Goal: Use online tool/utility: Use online tool/utility

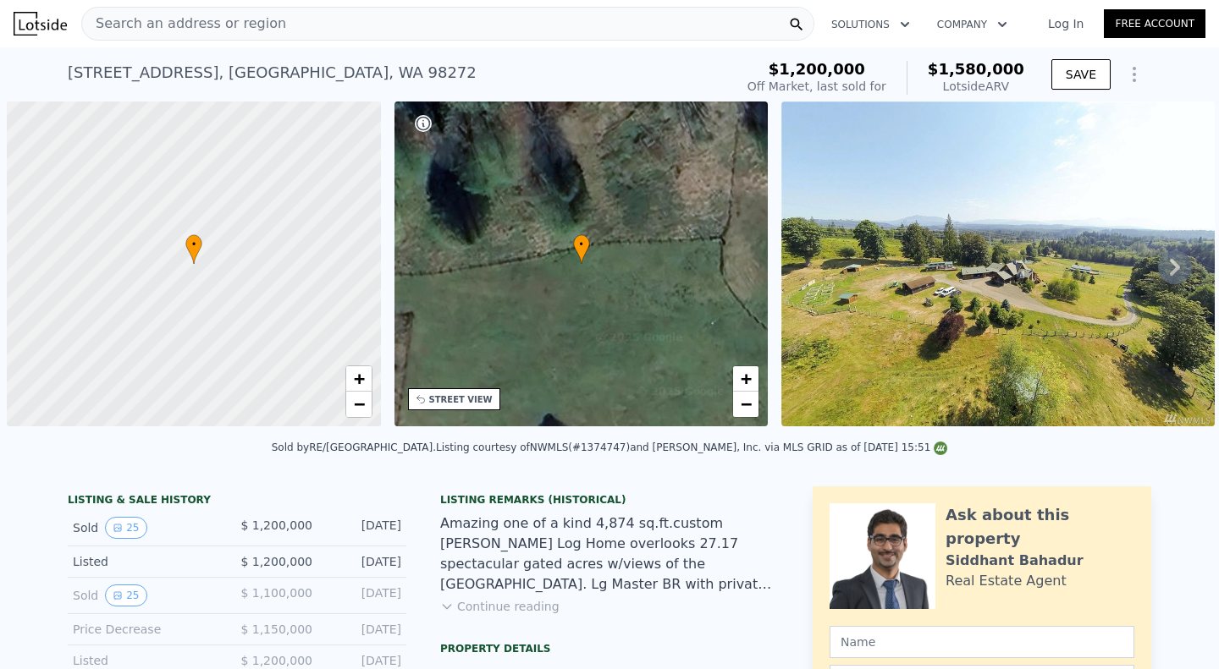
scroll to position [0, 7]
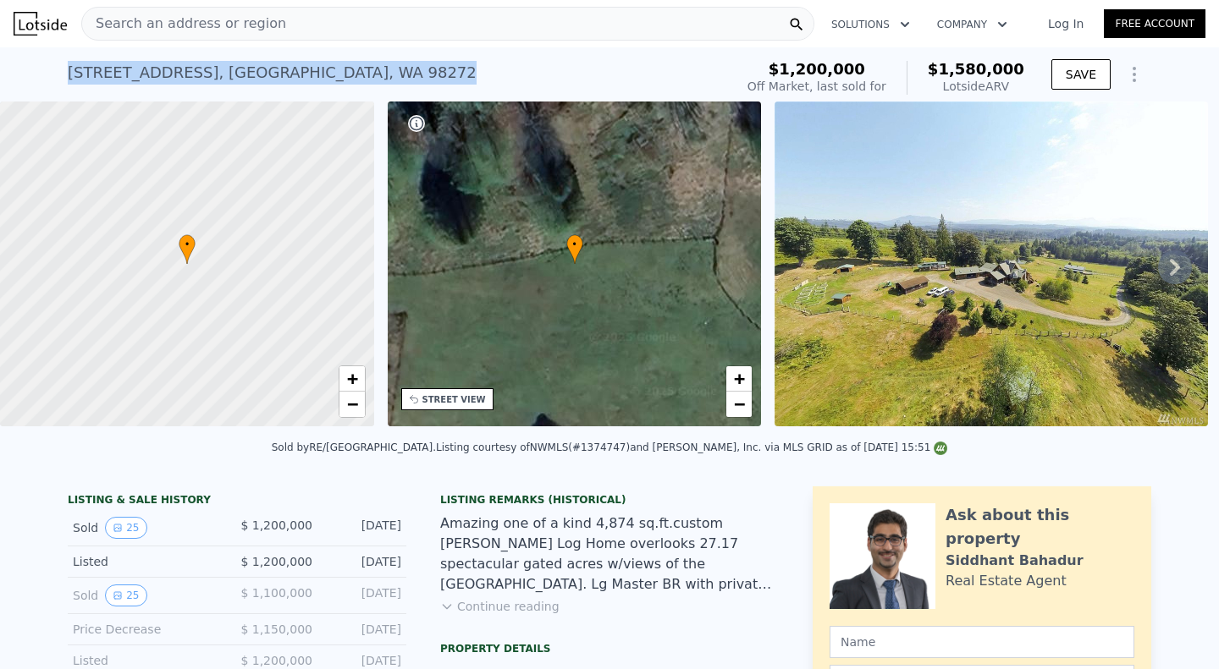
drag, startPoint x: 62, startPoint y: 72, endPoint x: 462, endPoint y: 74, distance: 400.3
click at [462, 74] on div "[STREET_ADDRESS] Sold [DATE] for $1.200m (~ARV $1.580m )" at bounding box center [397, 77] width 659 height 47
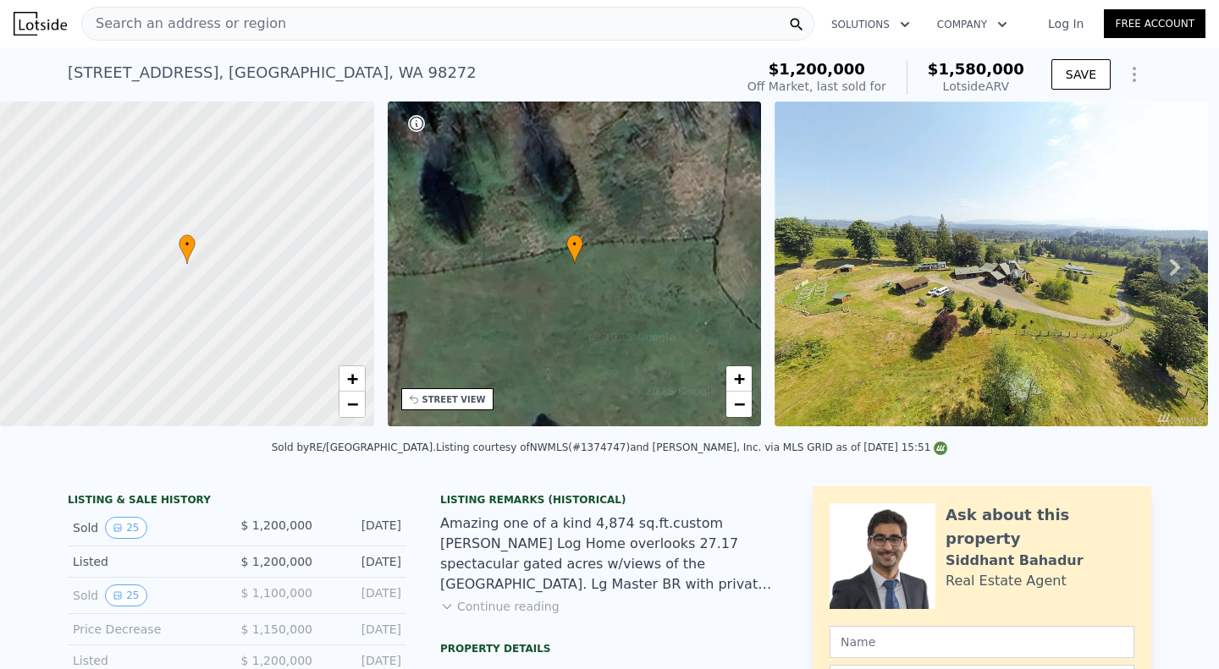
click at [298, 19] on div "Search an address or region" at bounding box center [447, 24] width 733 height 34
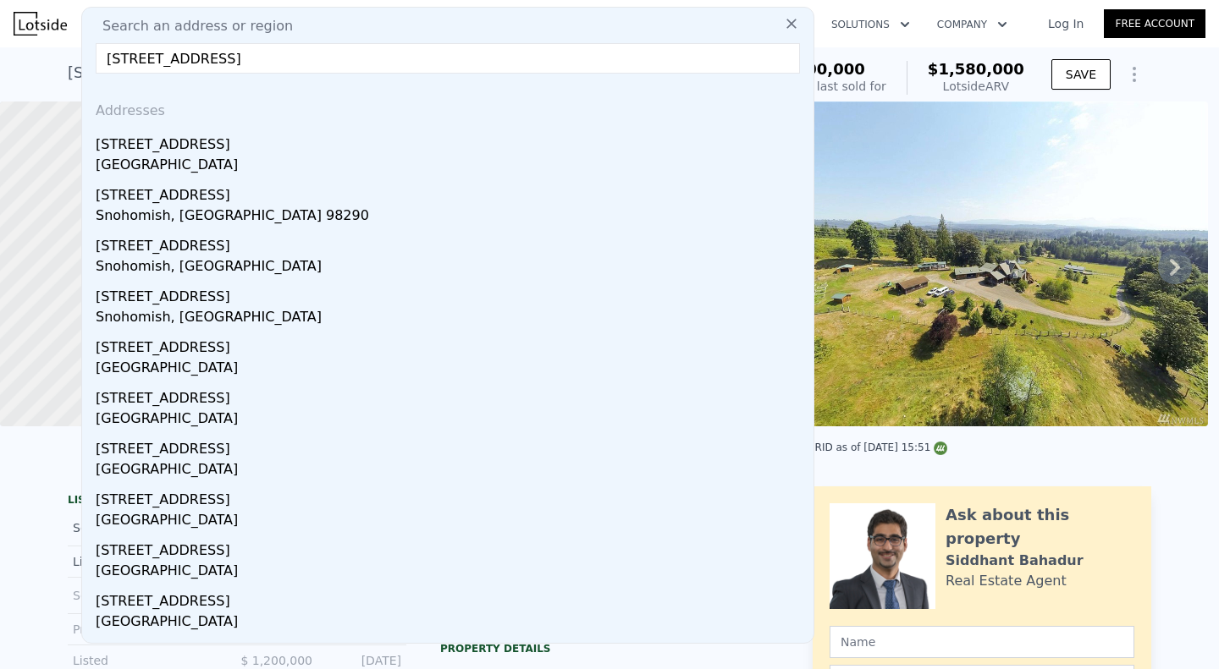
click at [146, 56] on input "[STREET_ADDRESS]" at bounding box center [448, 58] width 704 height 30
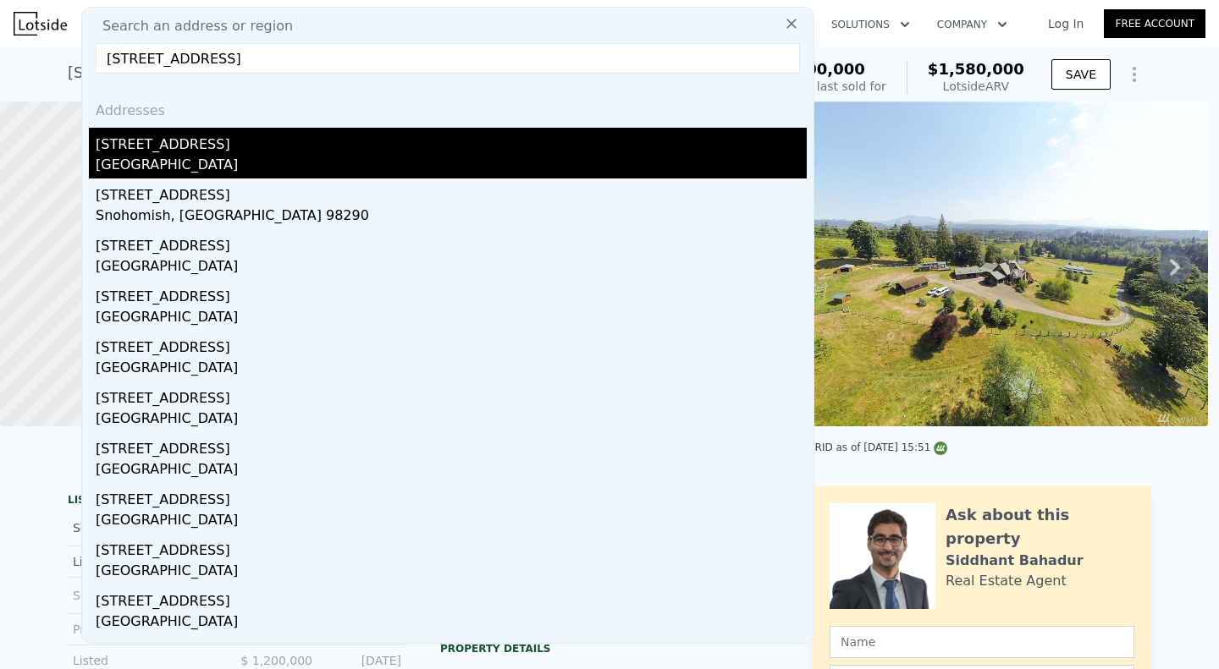
type input "[STREET_ADDRESS]"
click at [245, 157] on div "[GEOGRAPHIC_DATA]" at bounding box center [451, 167] width 711 height 24
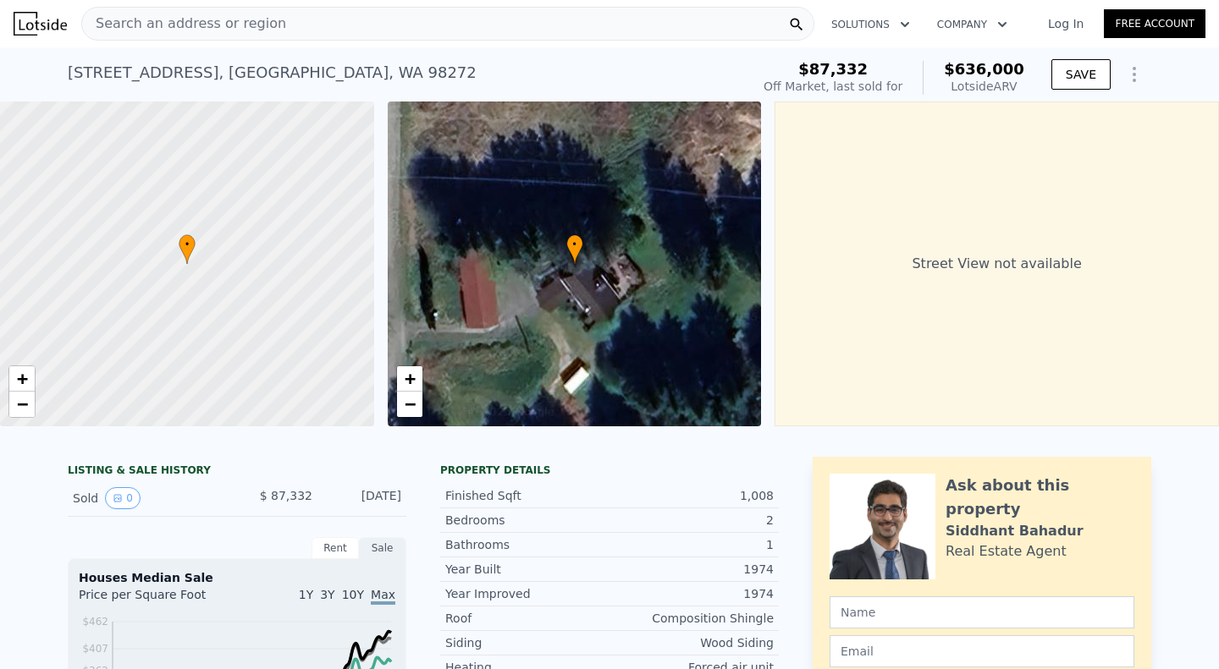
click at [1130, 73] on icon "Show Options" at bounding box center [1134, 74] width 20 height 20
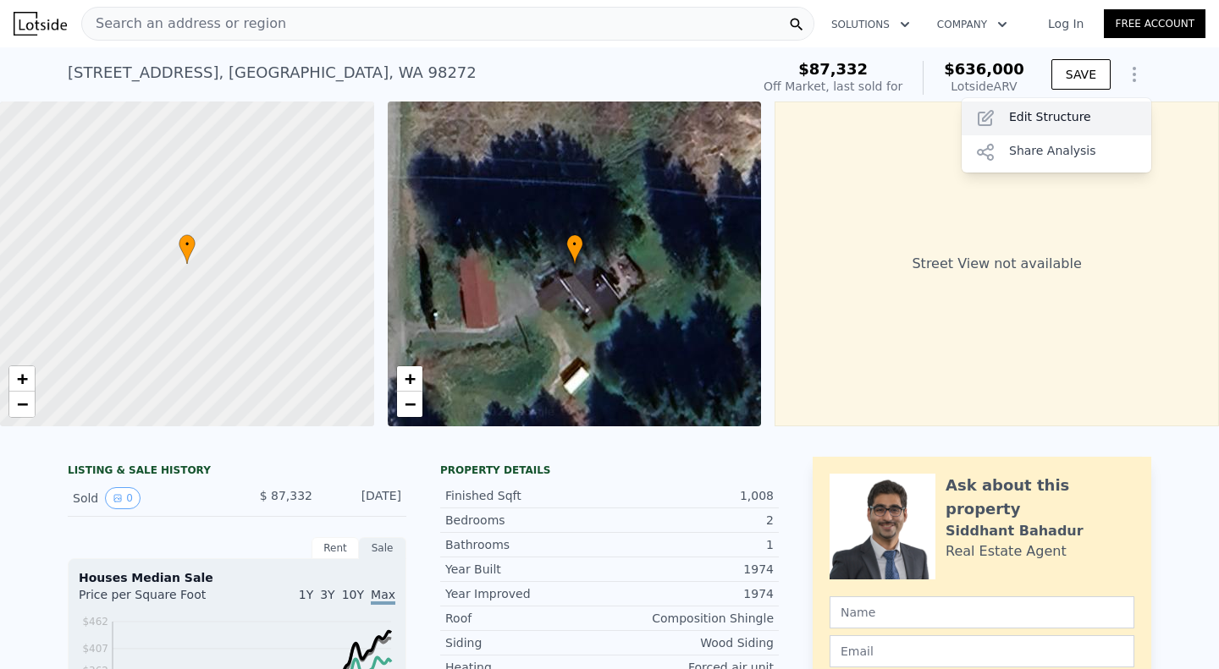
click at [1038, 114] on div "Edit Structure" at bounding box center [1056, 119] width 190 height 34
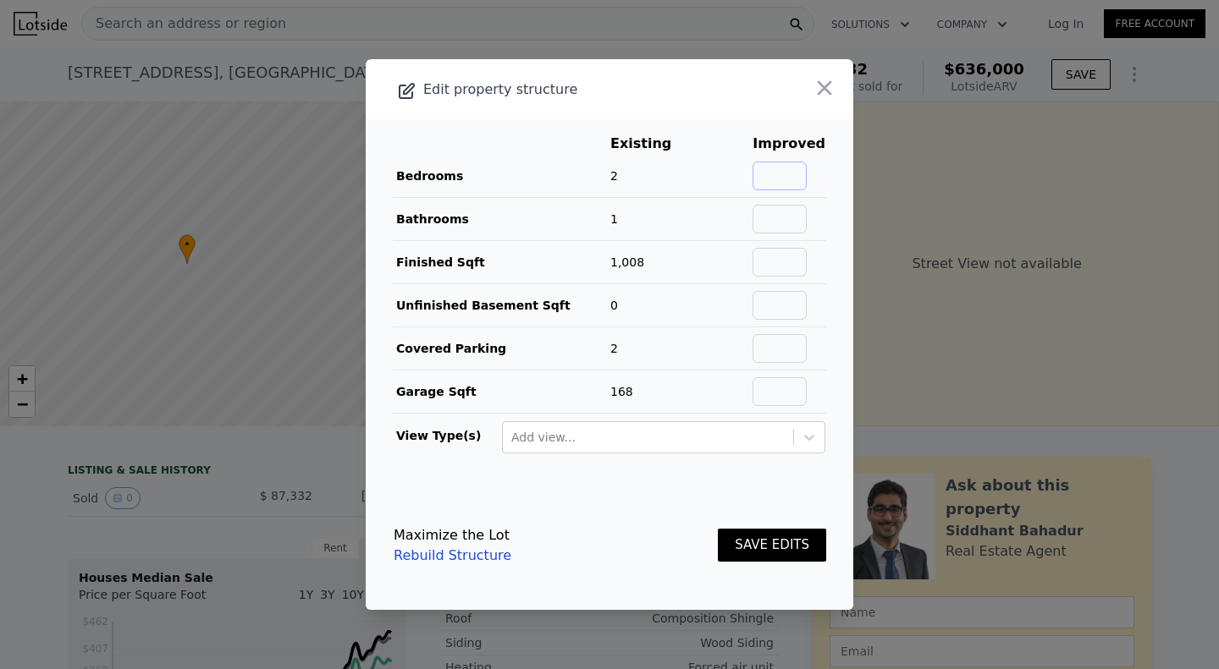
click at [765, 187] on input "text" at bounding box center [779, 176] width 54 height 29
type input "4"
click at [773, 208] on input "text" at bounding box center [779, 219] width 54 height 29
type input "3"
click at [789, 252] on input "text" at bounding box center [779, 262] width 54 height 29
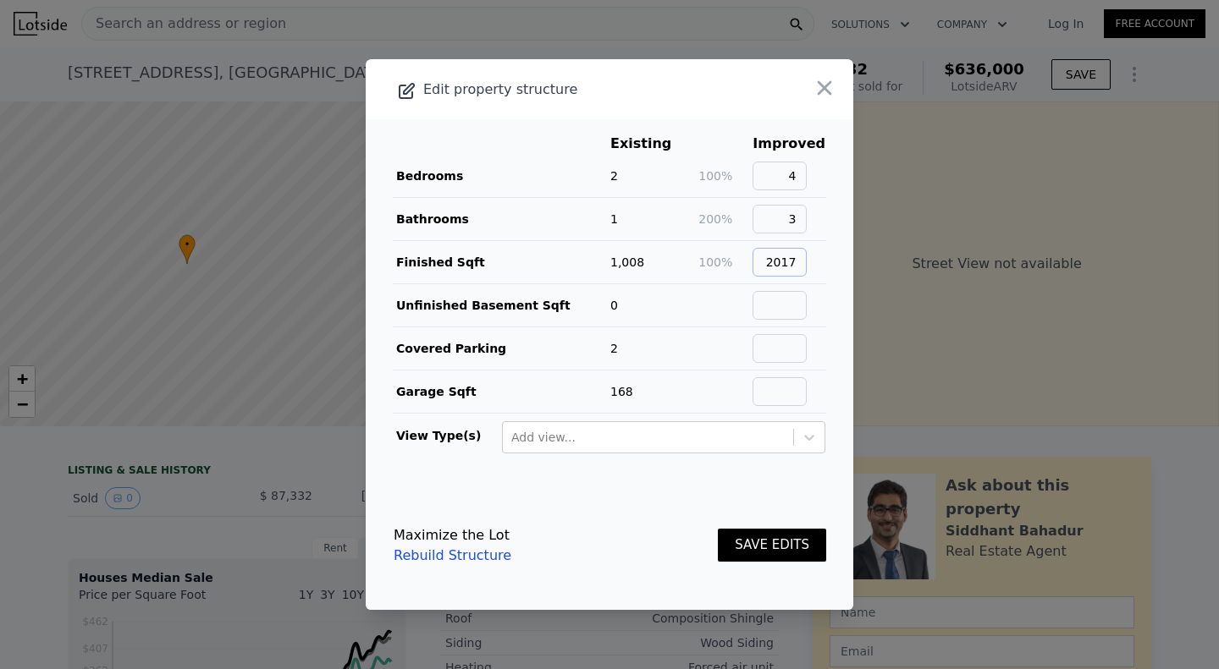
type input "2017"
click at [751, 548] on button "SAVE EDITS" at bounding box center [772, 545] width 108 height 33
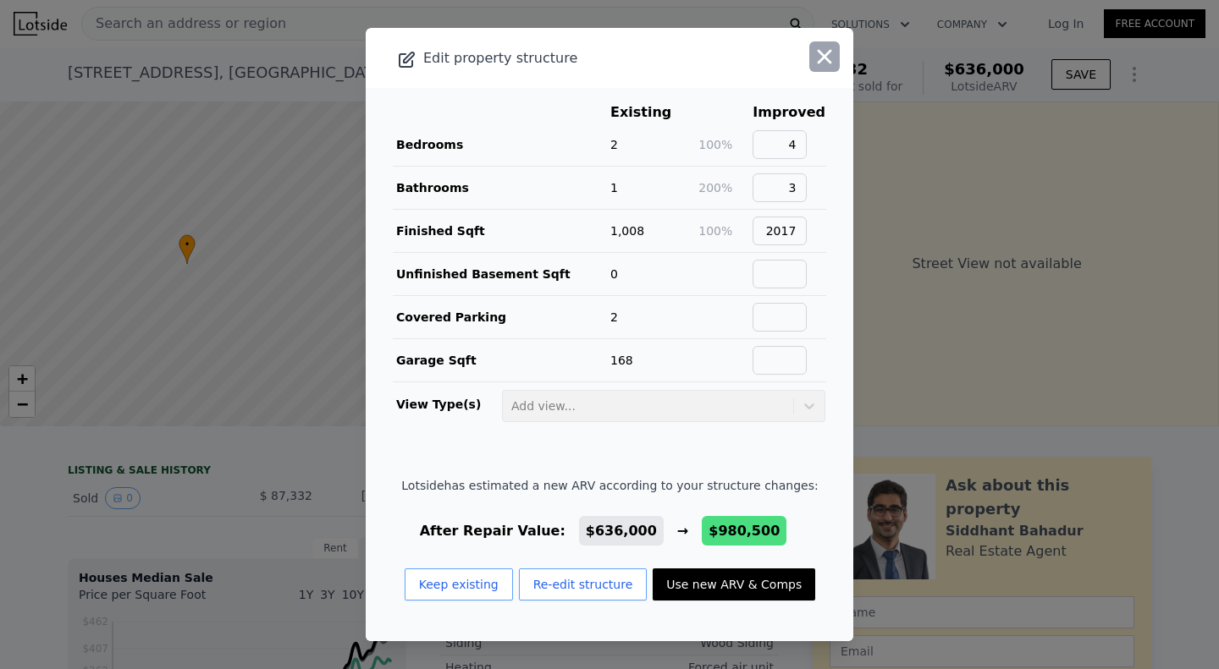
click at [812, 63] on icon "button" at bounding box center [824, 57] width 24 height 24
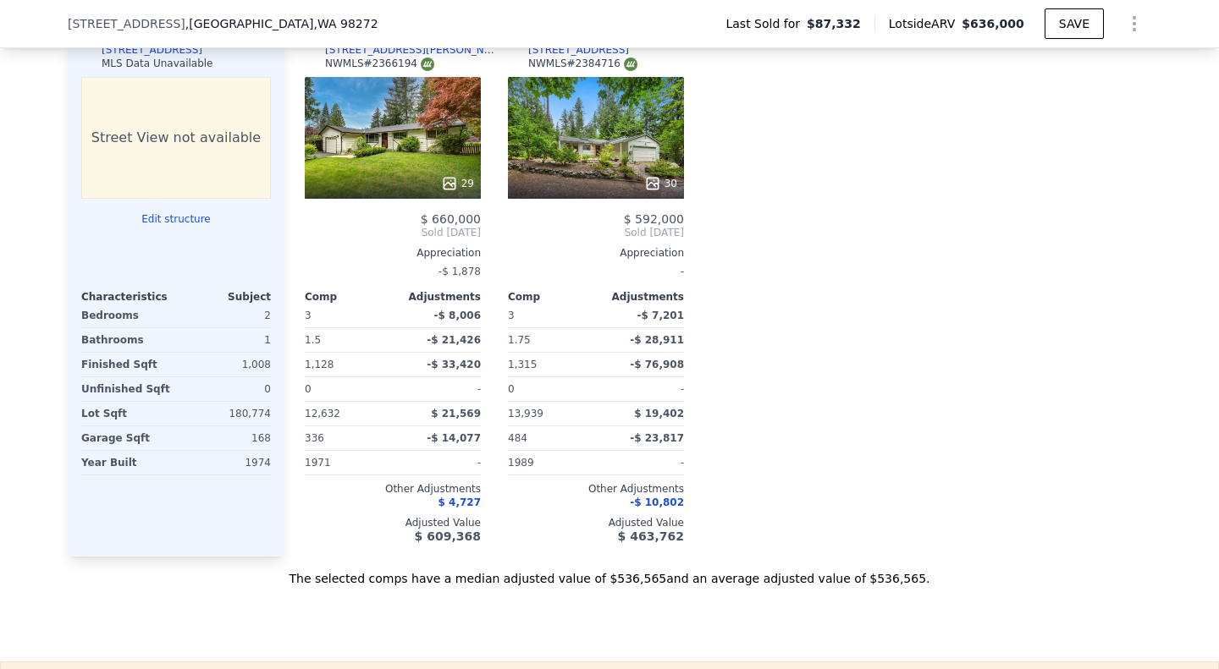
scroll to position [1544, 0]
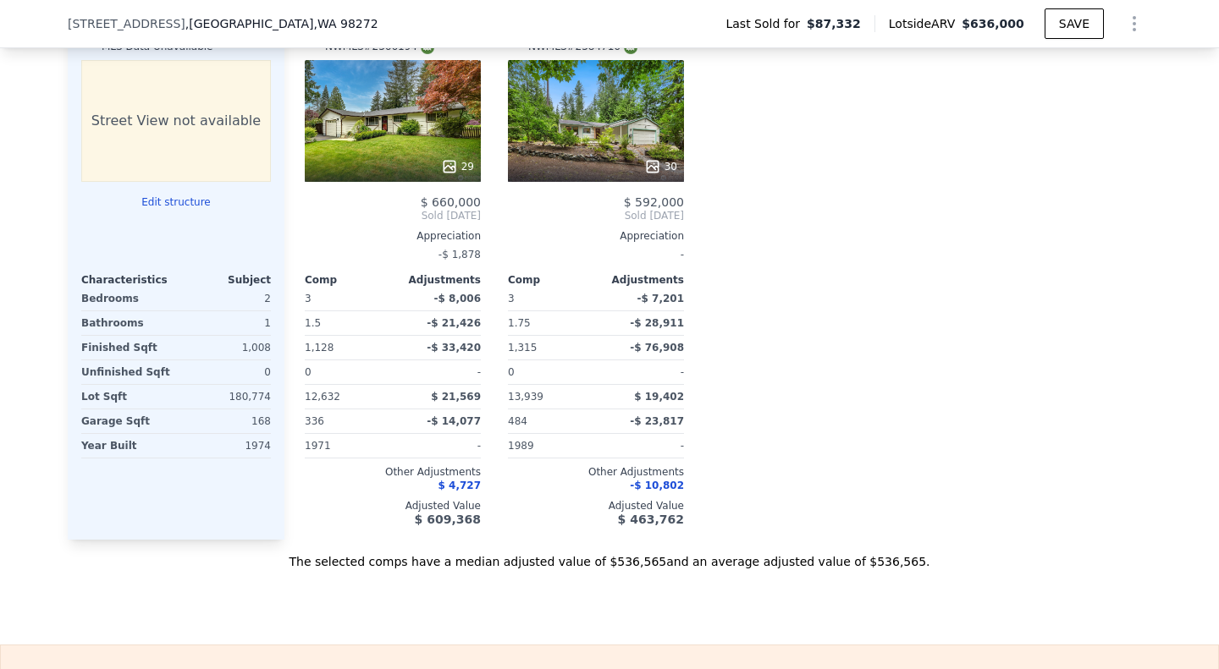
click at [601, 142] on div "30" at bounding box center [596, 121] width 176 height 122
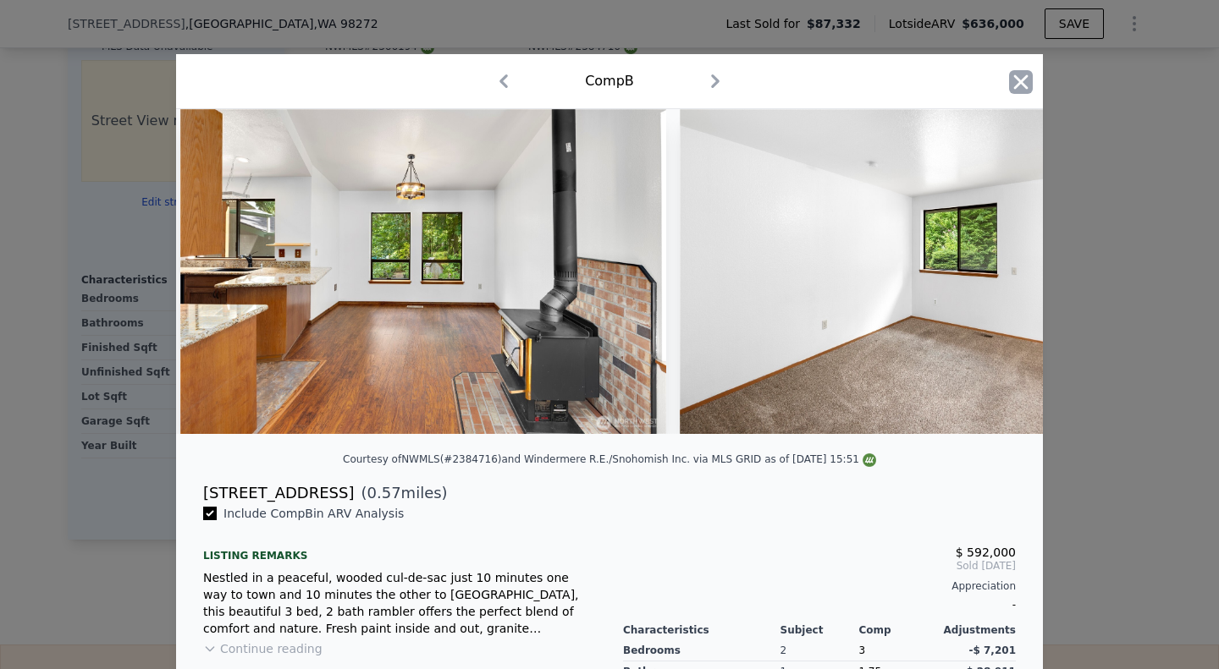
scroll to position [0, 7512]
click at [1009, 83] on icon "button" at bounding box center [1021, 82] width 24 height 24
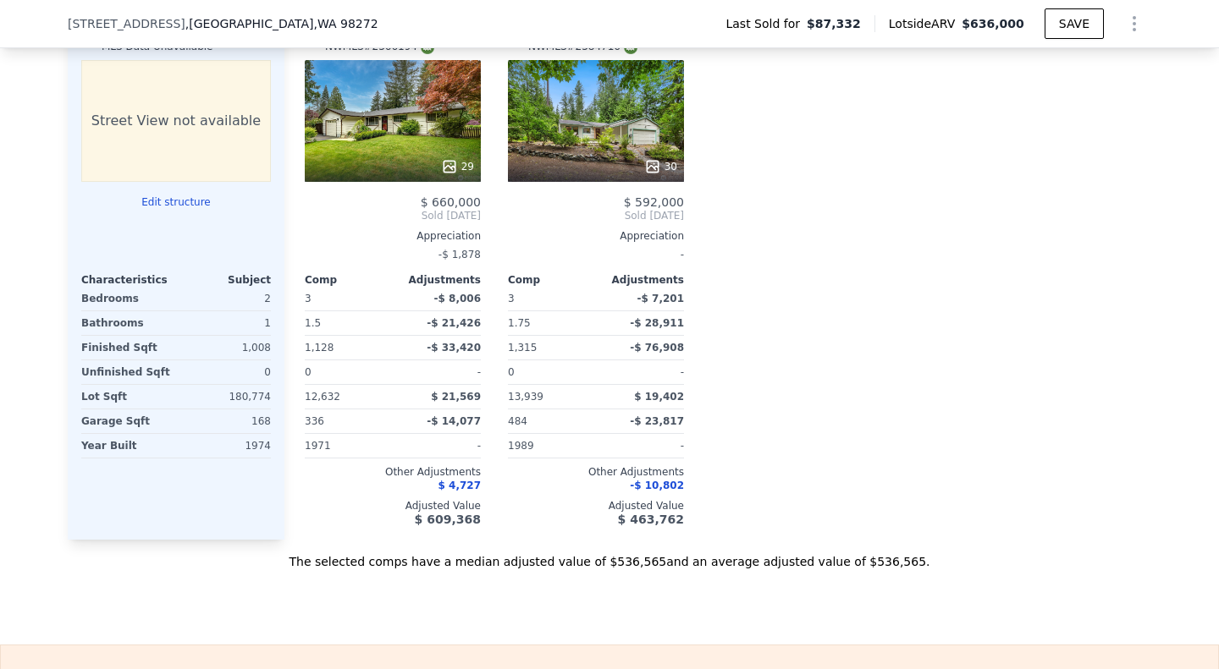
click at [382, 128] on div "29" at bounding box center [393, 121] width 176 height 122
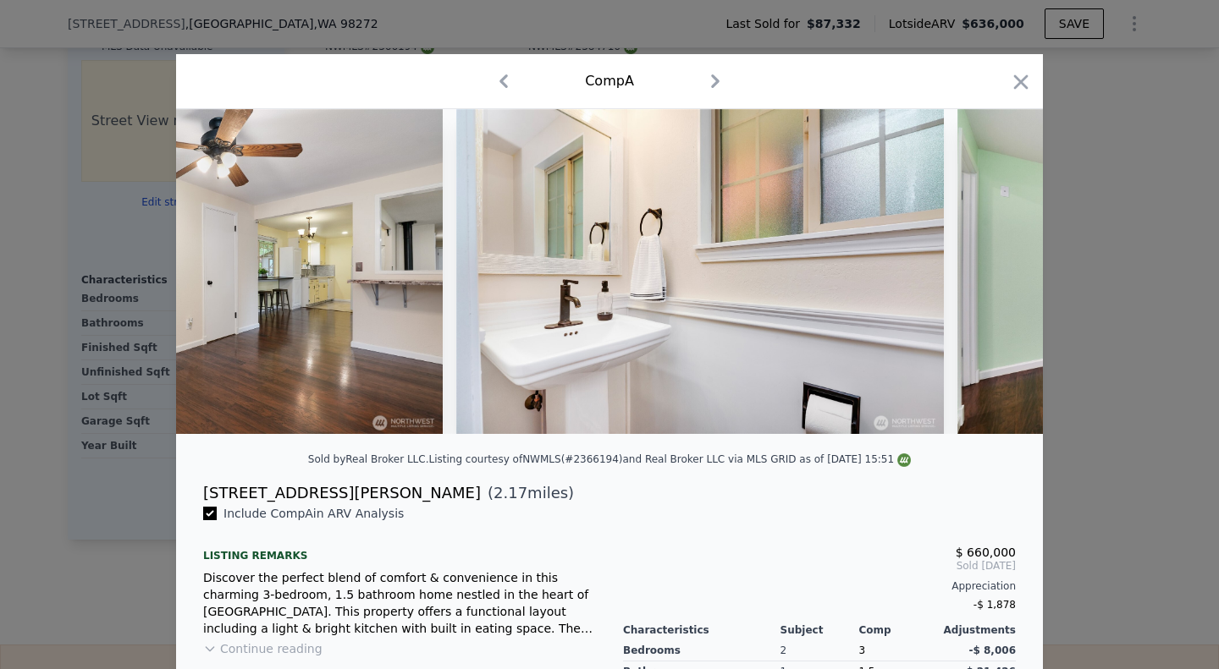
scroll to position [0, 6238]
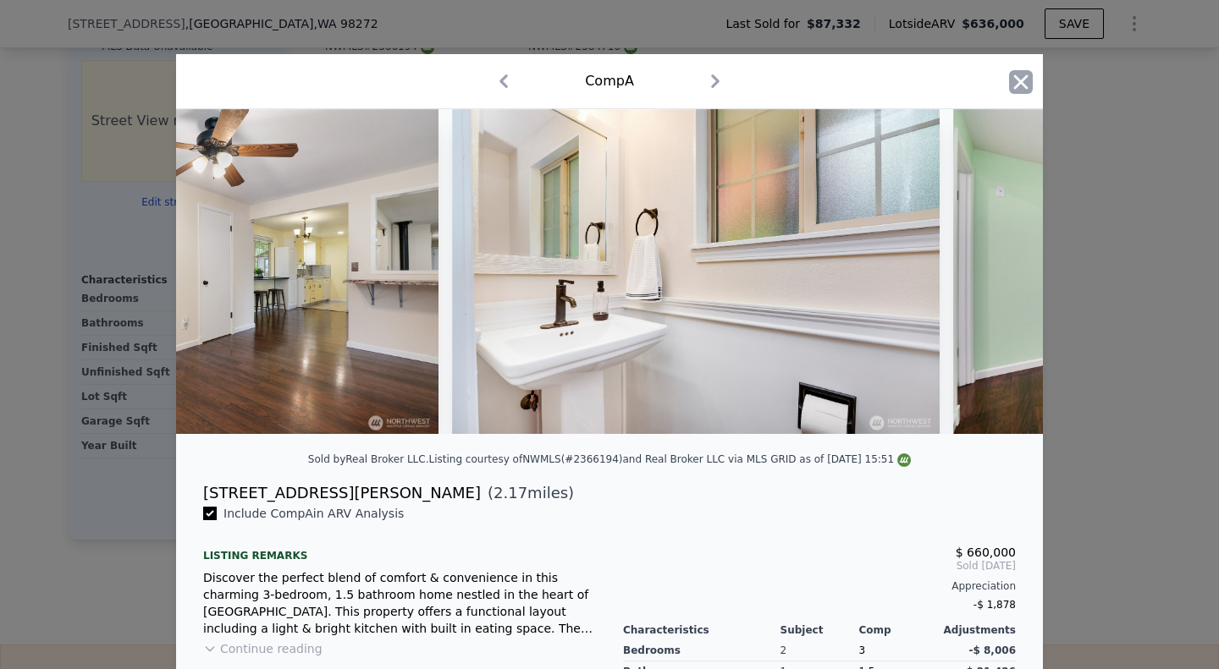
click at [1014, 80] on icon "button" at bounding box center [1021, 82] width 24 height 24
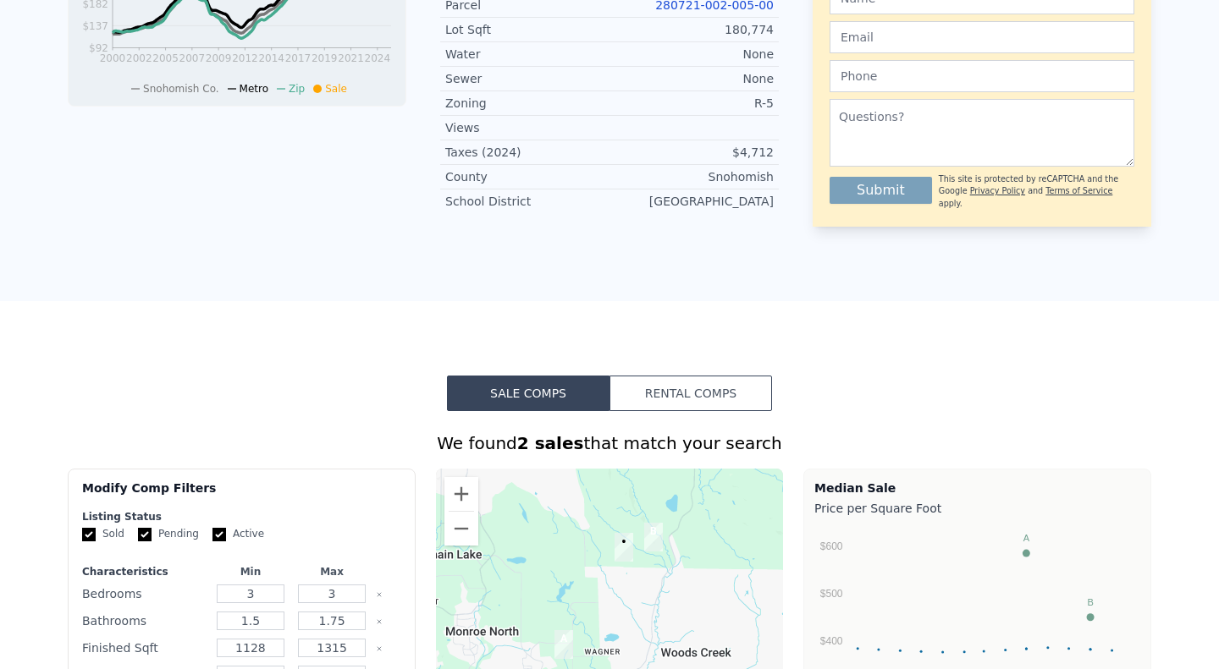
scroll to position [6, 0]
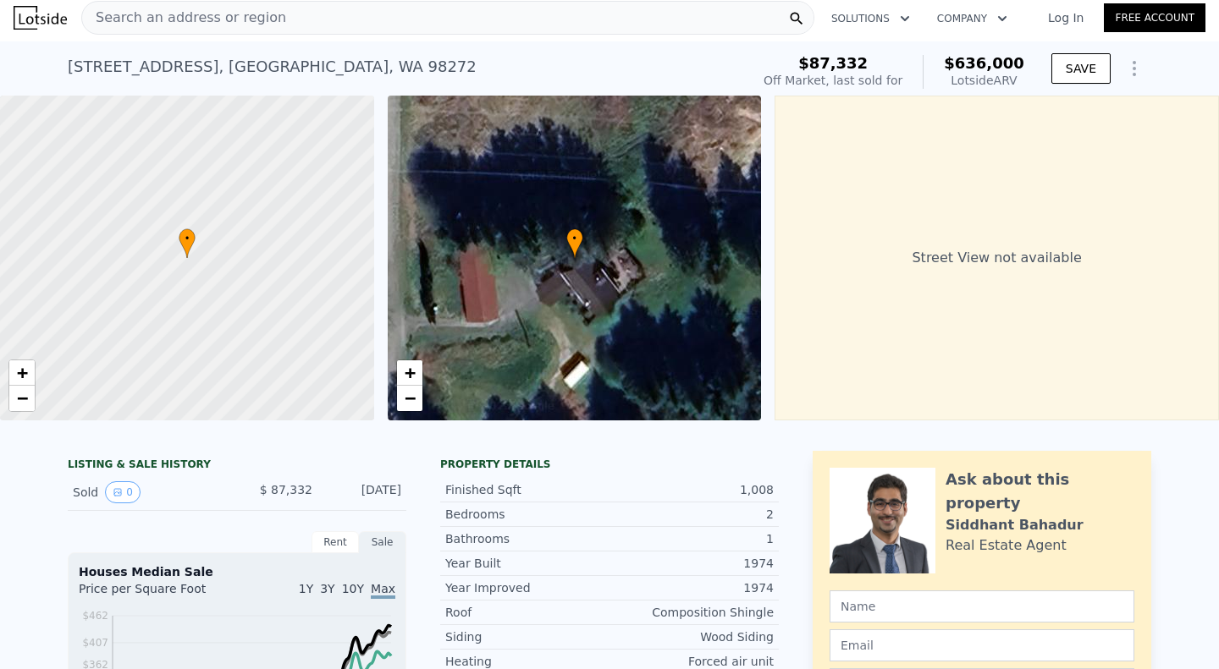
click at [1131, 75] on icon "Show Options" at bounding box center [1134, 68] width 20 height 20
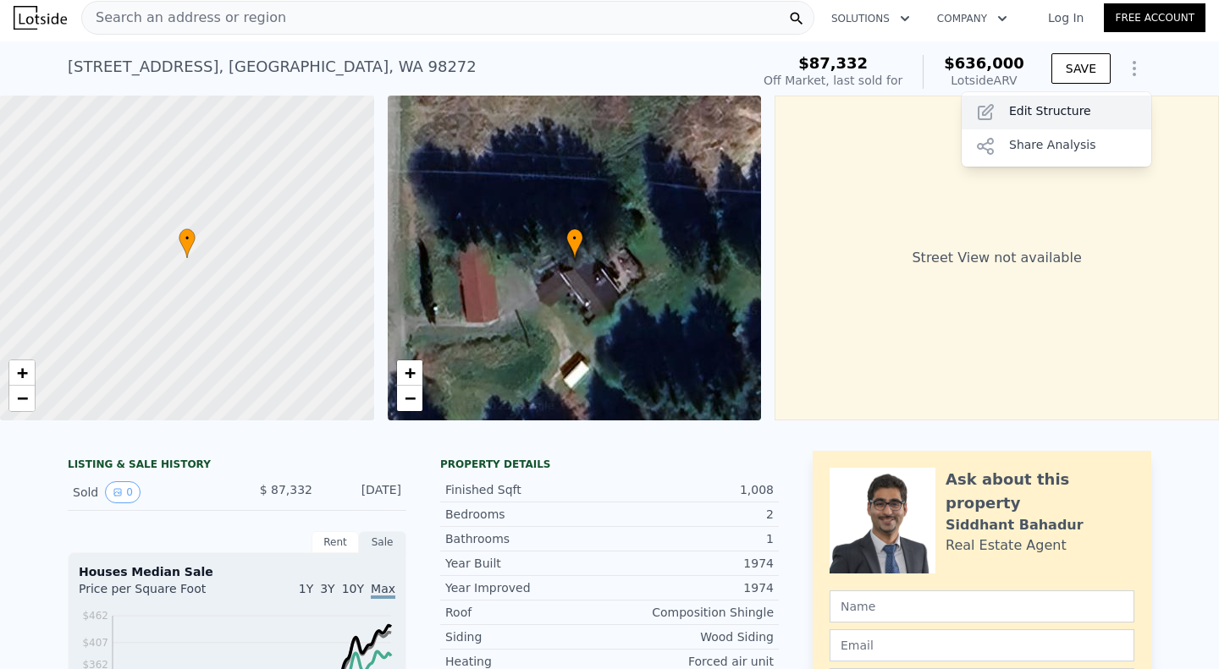
click at [1057, 115] on div "Edit Structure" at bounding box center [1056, 113] width 190 height 34
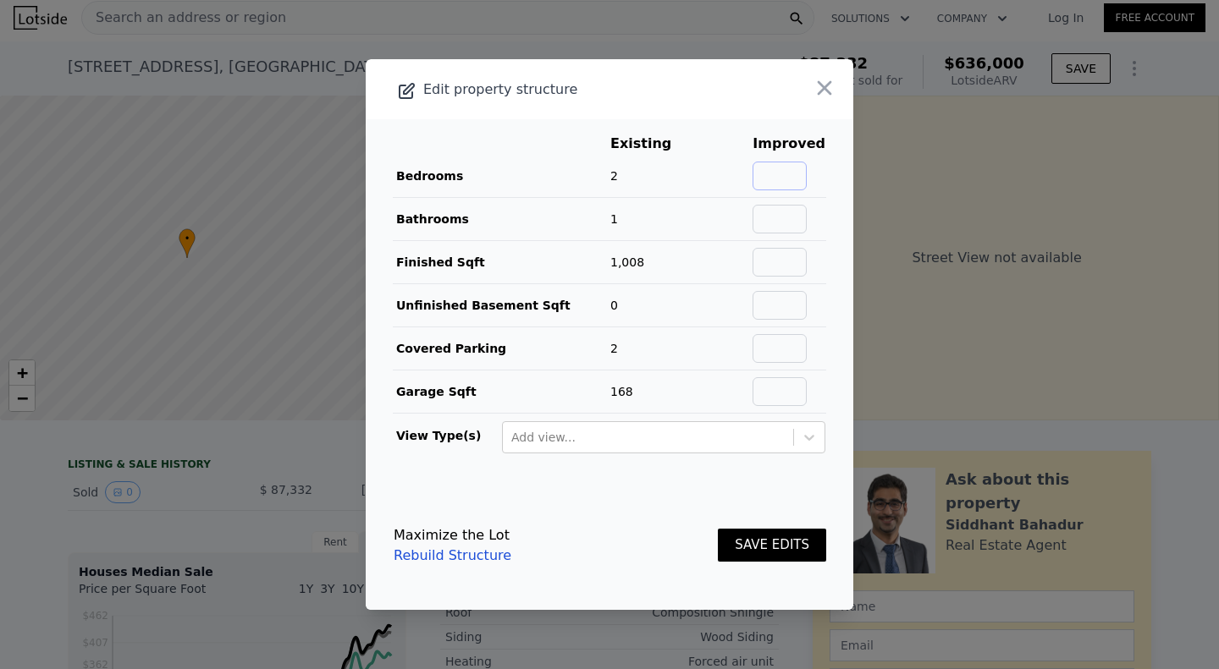
click at [767, 168] on input "text" at bounding box center [779, 176] width 54 height 29
type input "4"
click at [791, 226] on input "text" at bounding box center [779, 219] width 54 height 29
type input "3"
click at [766, 260] on input "text" at bounding box center [779, 262] width 54 height 29
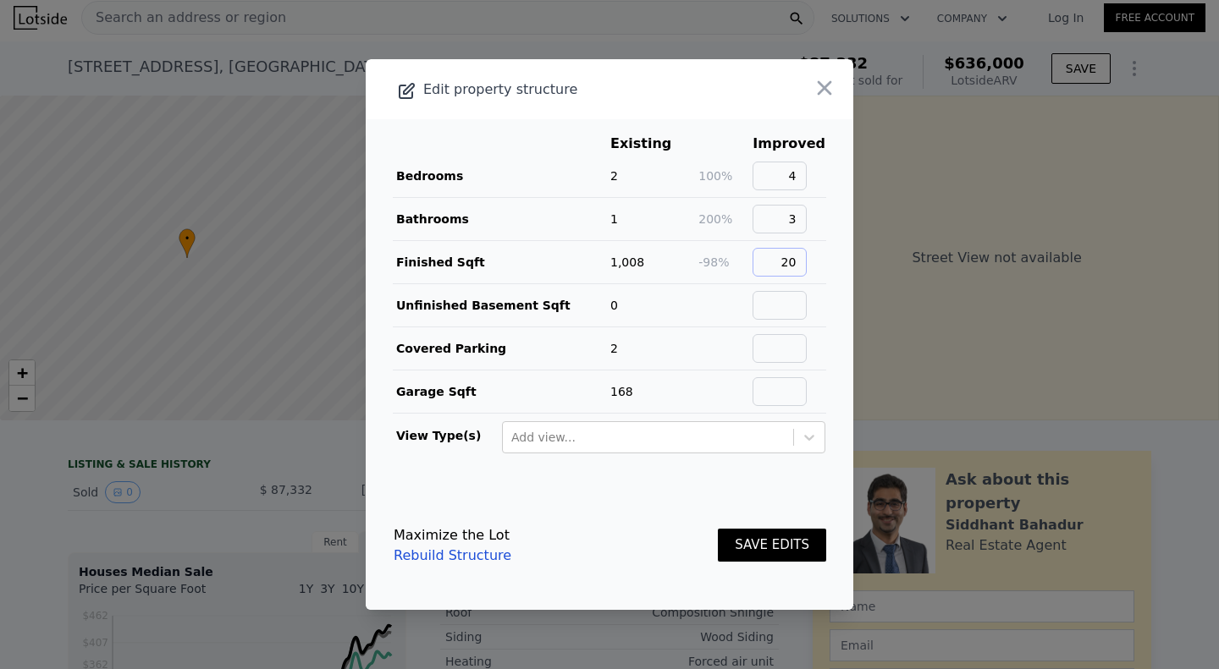
type input "2017"
click at [773, 543] on button "SAVE EDITS" at bounding box center [772, 545] width 108 height 33
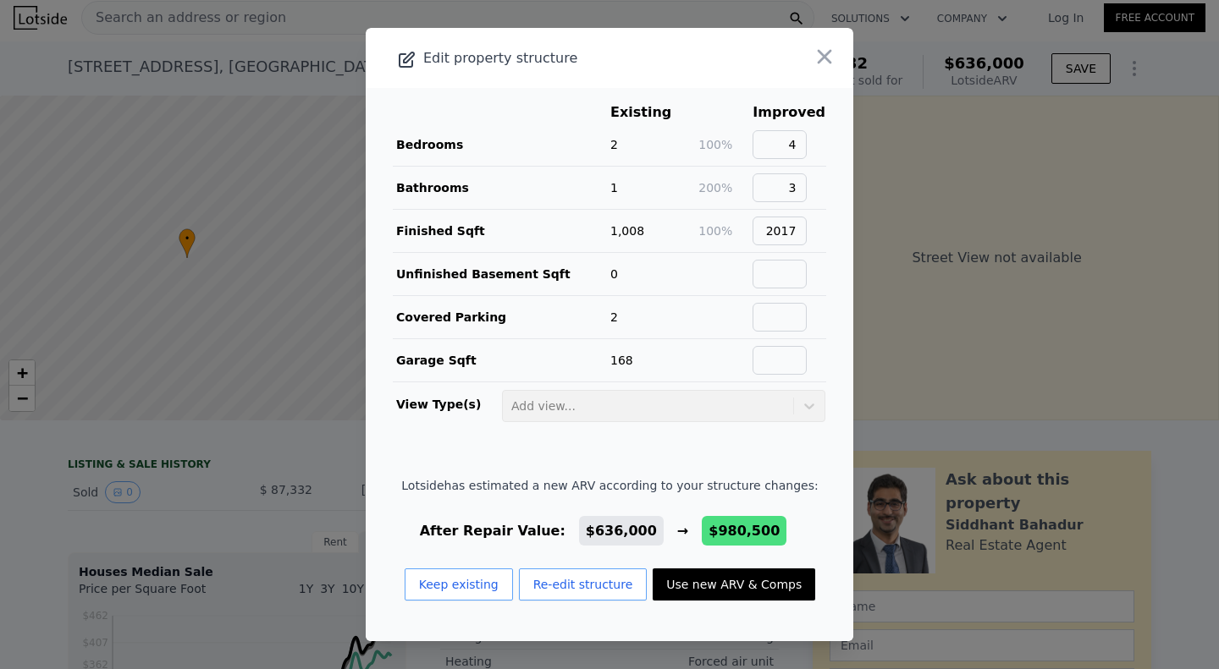
click at [691, 583] on button "Use new ARV & Comps" at bounding box center [733, 585] width 162 height 32
type input "2"
type input "4"
type input "0.75"
type input "2.5"
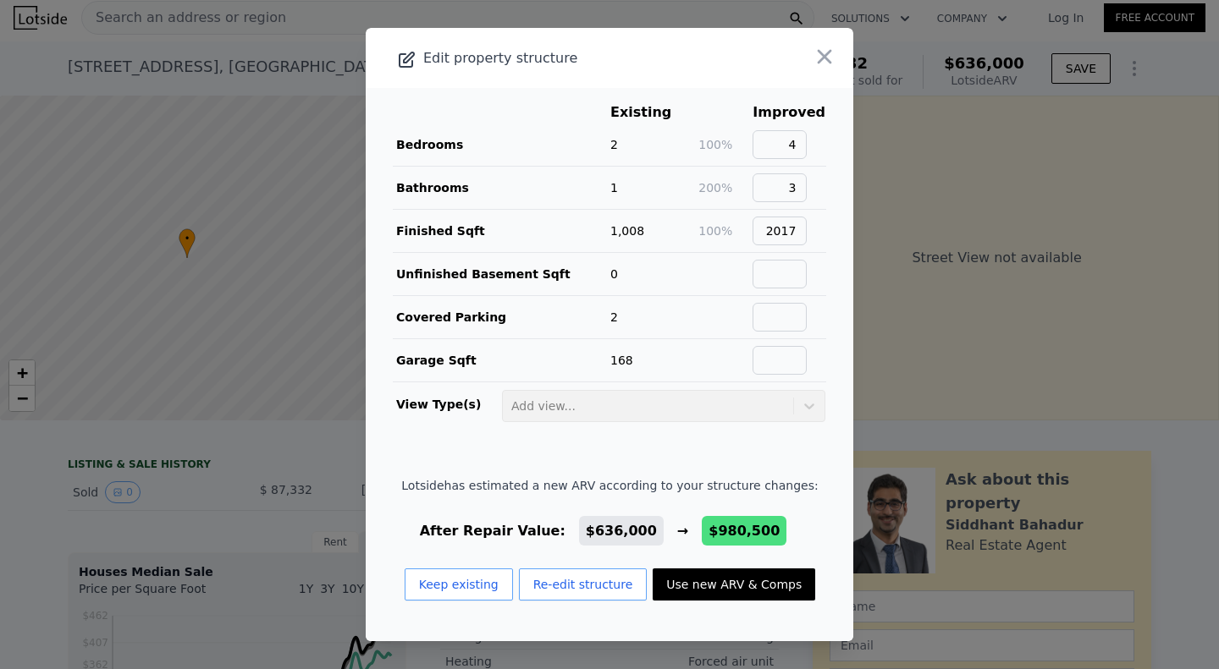
type input "1590"
type input "2651"
type input "112820"
type input "277913"
type input "$ 980,500"
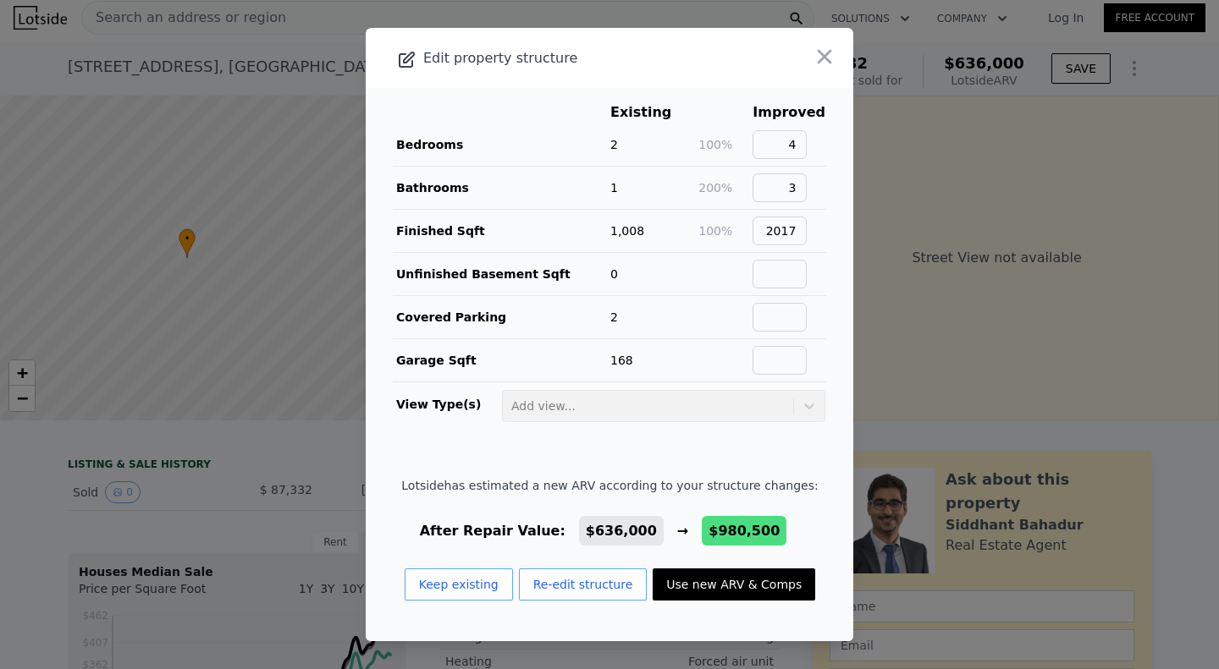
type input "$ 813,288"
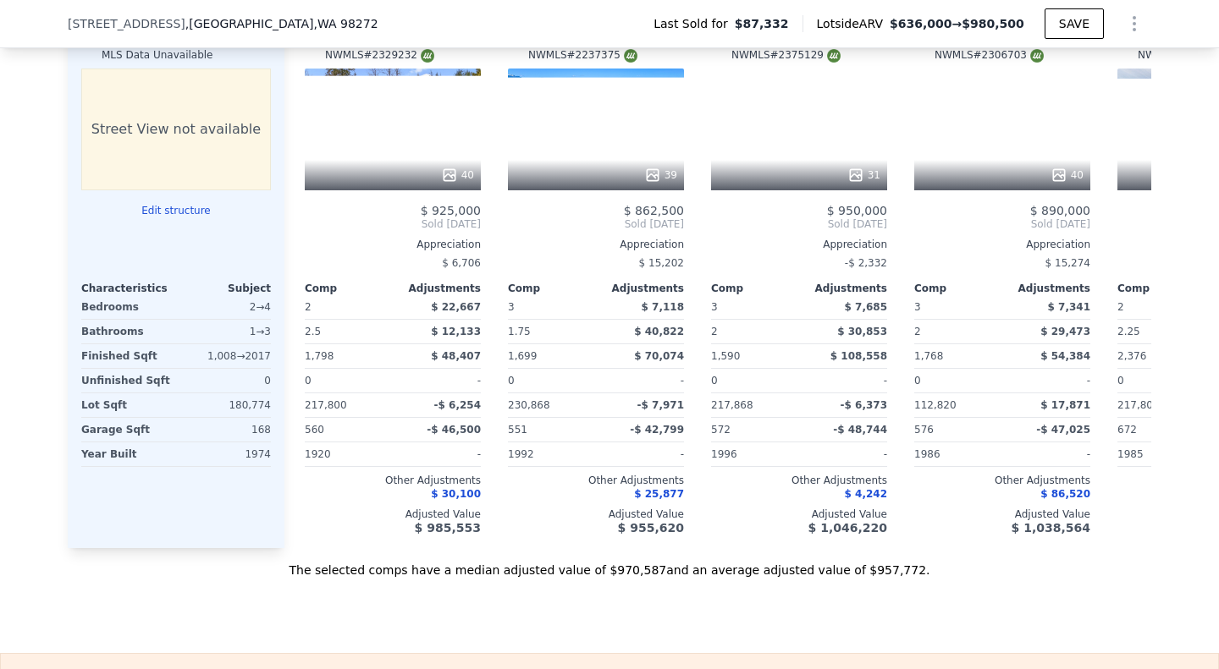
scroll to position [1536, 0]
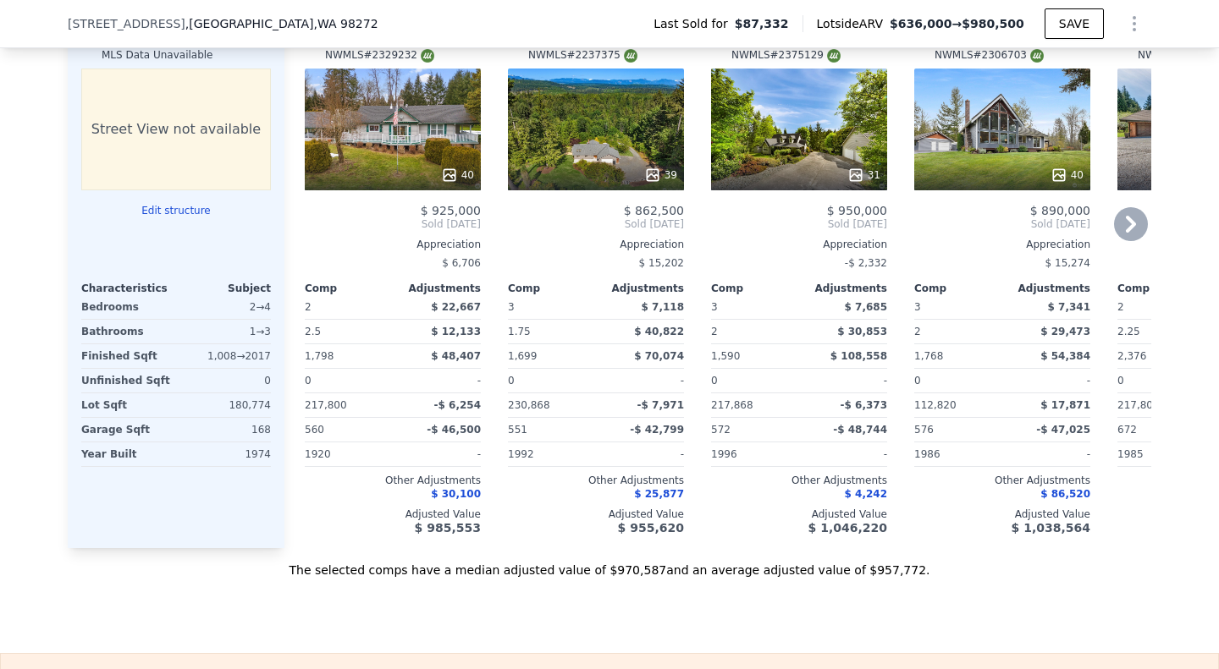
click at [431, 154] on div "40" at bounding box center [393, 130] width 176 height 122
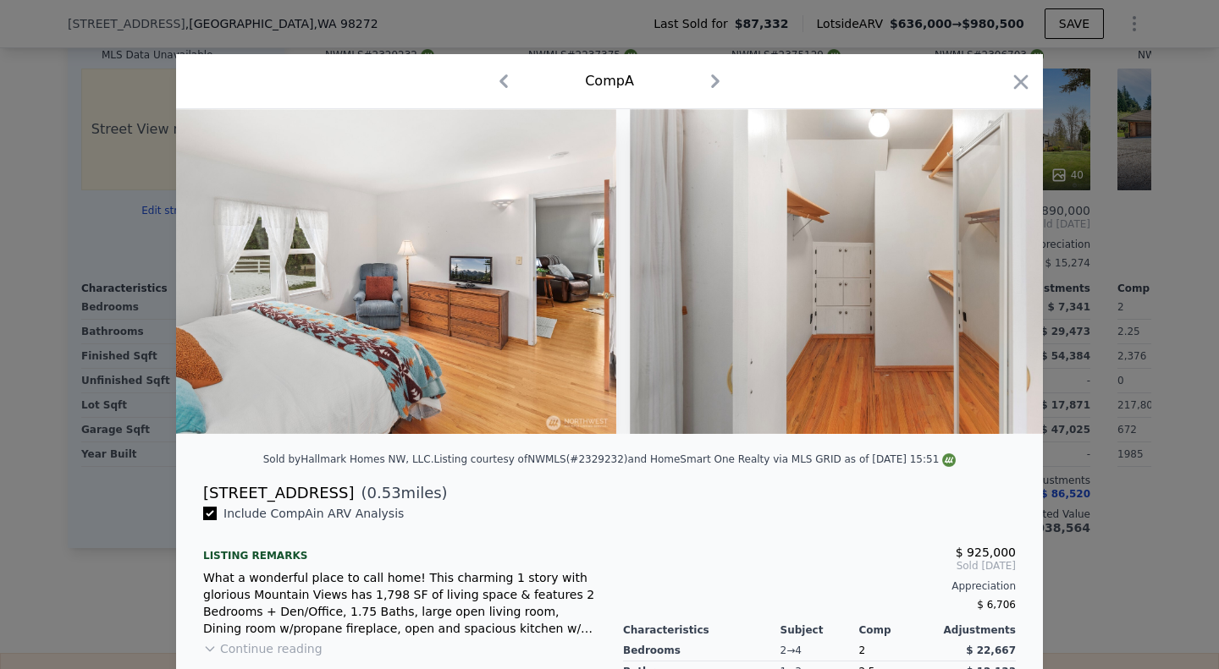
scroll to position [0, 13648]
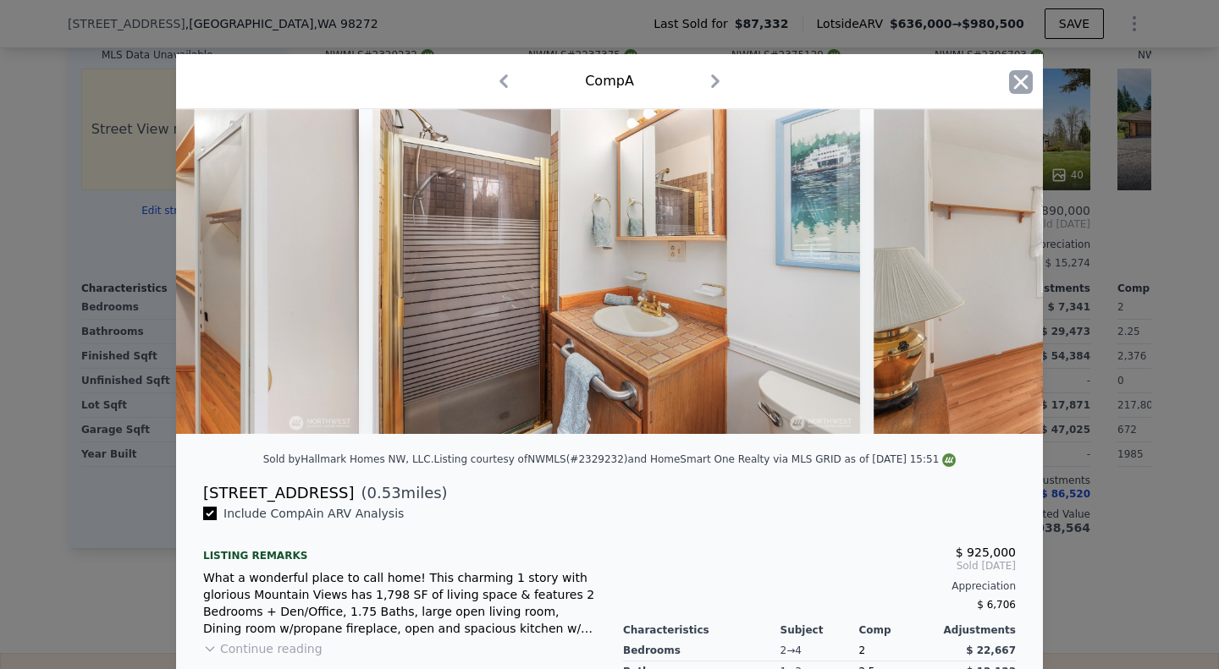
click at [1014, 79] on icon "button" at bounding box center [1021, 81] width 14 height 14
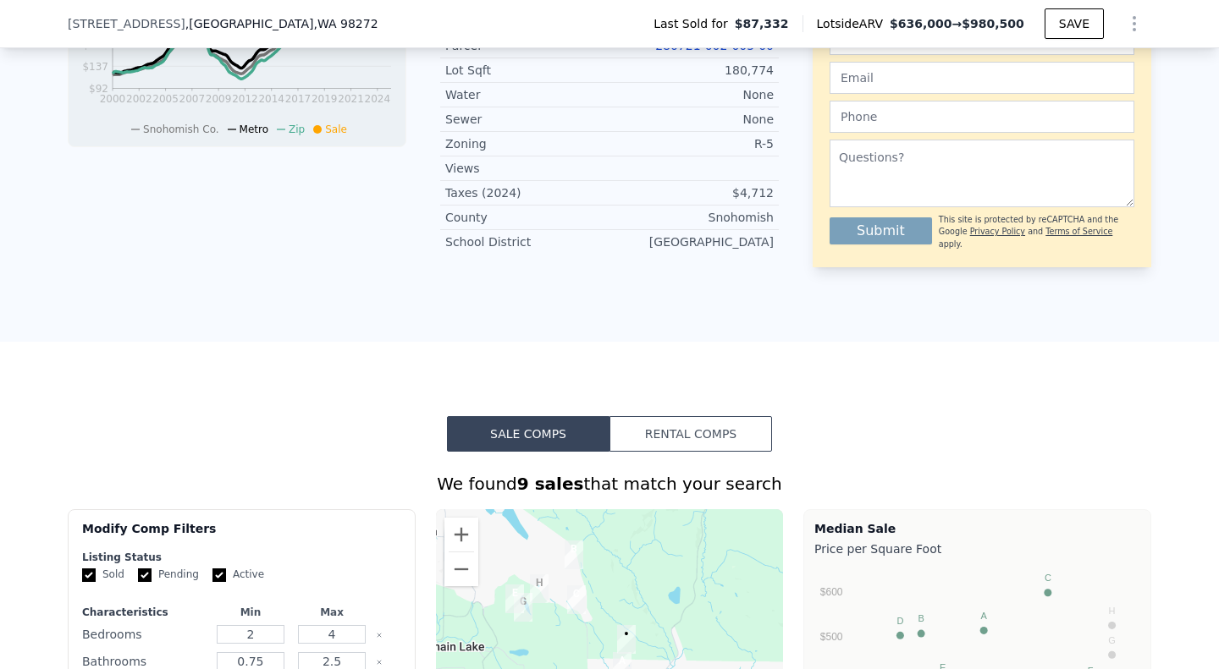
scroll to position [710, 0]
